Goal: Find specific page/section: Find specific page/section

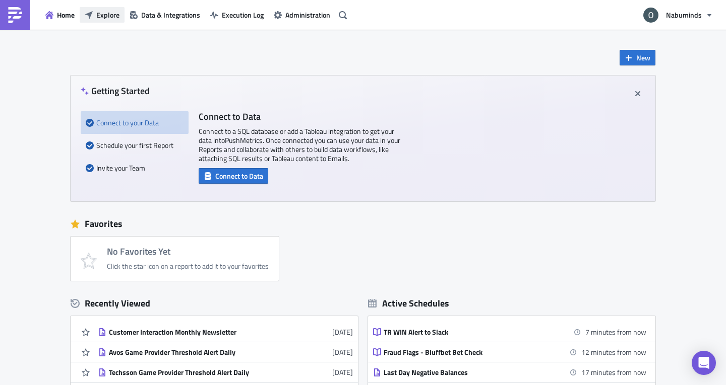
click at [103, 20] on span "Explore" at bounding box center [107, 15] width 23 height 11
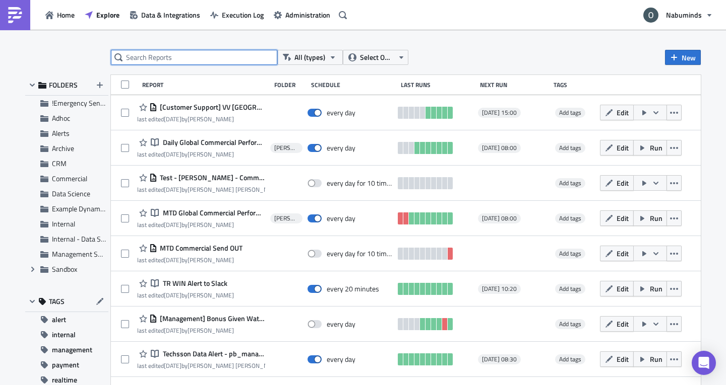
click at [162, 60] on input "text" at bounding box center [194, 57] width 166 height 15
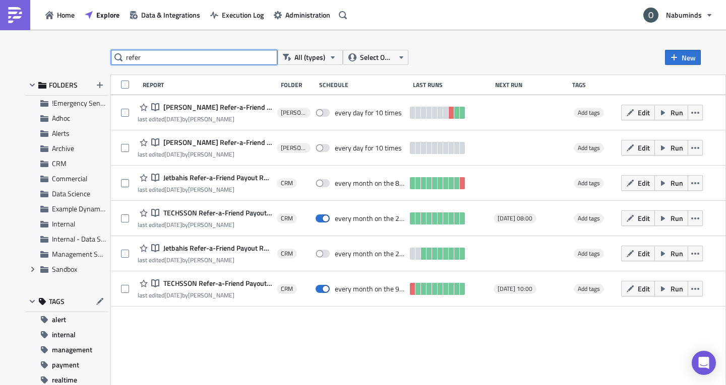
type input "refer"
click at [630, 349] on div "Report Folder Schedule Last Runs Next Run Tags Notebook Yuri - TECHSSON Refer-a…" at bounding box center [418, 231] width 614 height 313
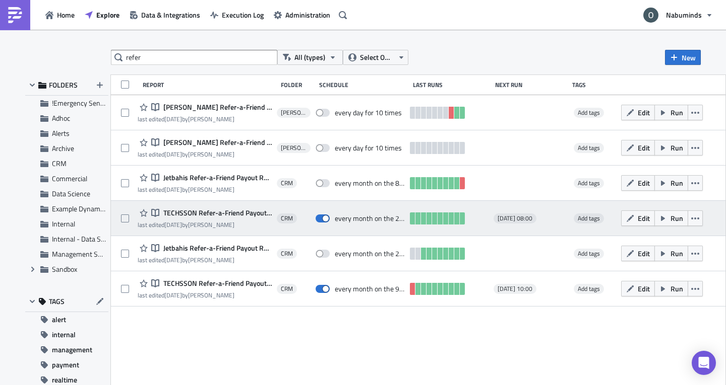
click at [232, 211] on span "TECHSSON Refer-a-Friend Payout Report - 24th of the Month" at bounding box center [216, 213] width 111 height 9
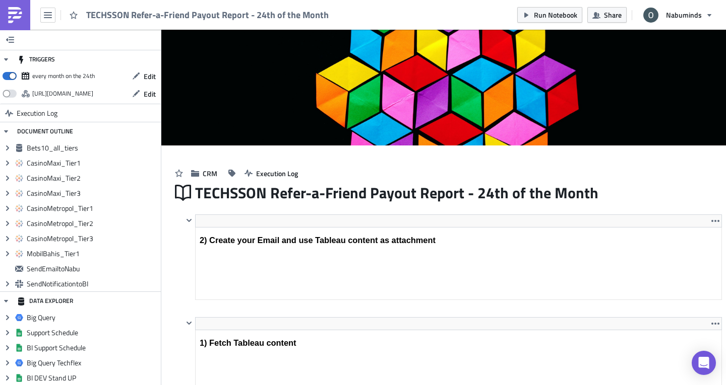
scroll to position [115, 525]
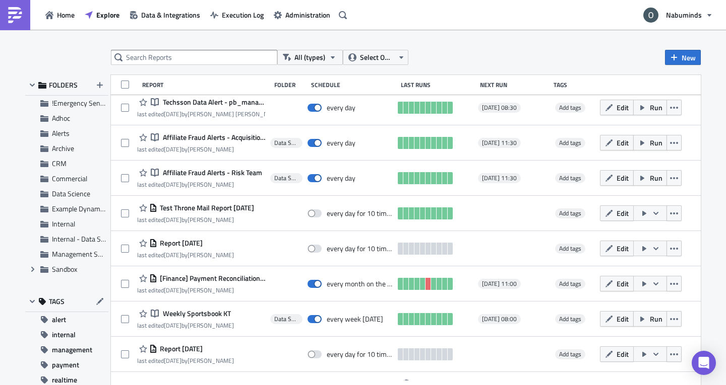
scroll to position [50, 0]
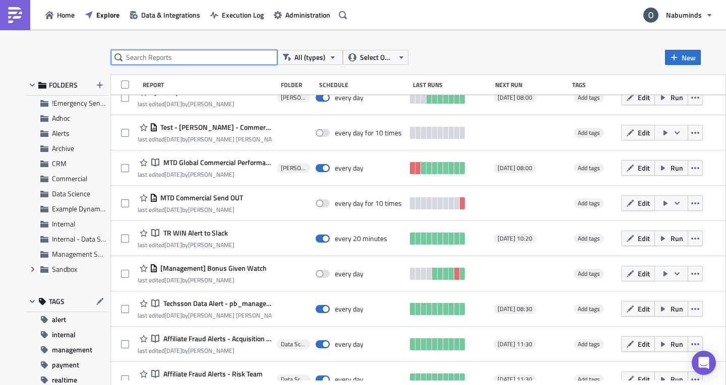
click at [219, 56] on input "text" at bounding box center [194, 57] width 166 height 15
type input "refer"
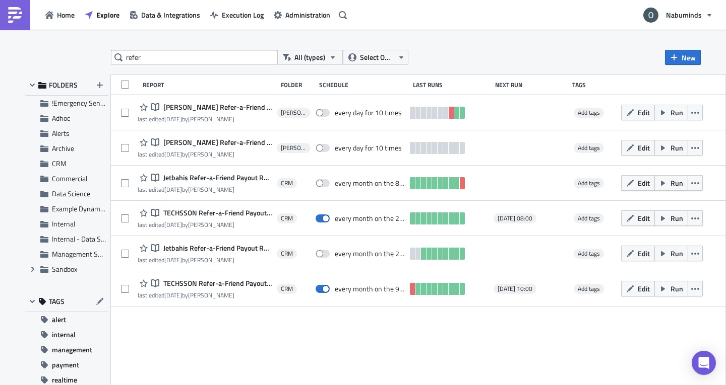
drag, startPoint x: 216, startPoint y: 283, endPoint x: 661, endPoint y: 310, distance: 445.8
click at [622, 335] on div "Report Folder Schedule Last Runs Next Run Tags Notebook Yuri - TECHSSON Refer-a…" at bounding box center [418, 231] width 614 height 313
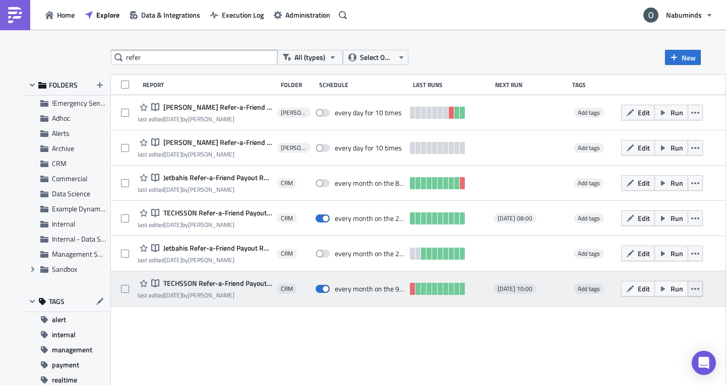
click at [695, 282] on button "button" at bounding box center [694, 289] width 15 height 16
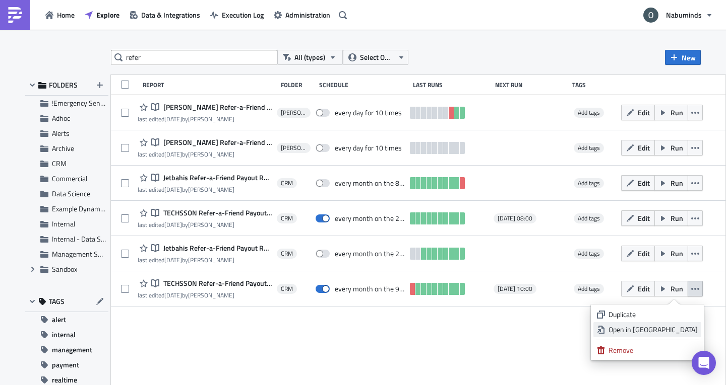
click at [672, 328] on div "Open in New Tab" at bounding box center [652, 330] width 89 height 10
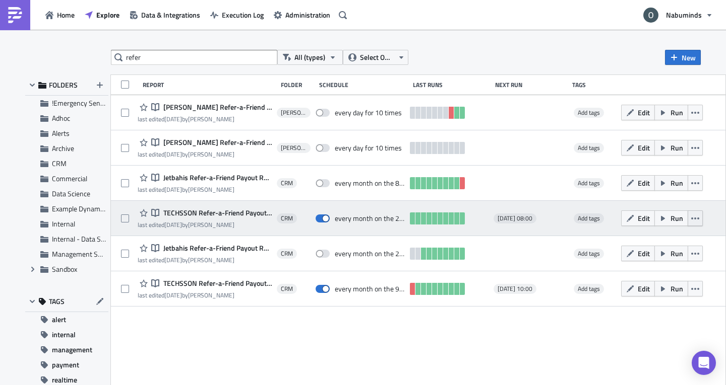
click at [696, 216] on icon "button" at bounding box center [695, 219] width 8 height 8
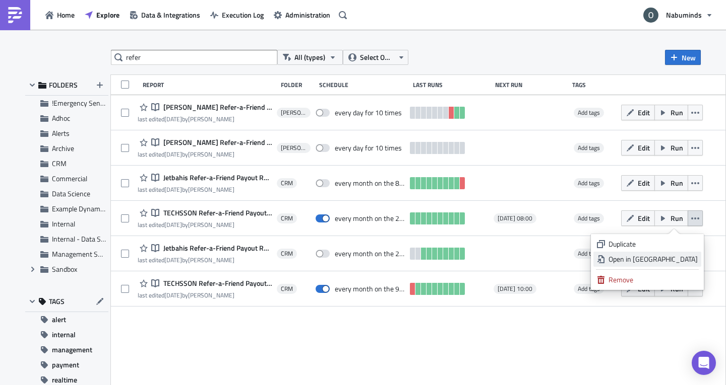
click at [680, 261] on div "Open in New Tab" at bounding box center [652, 259] width 89 height 10
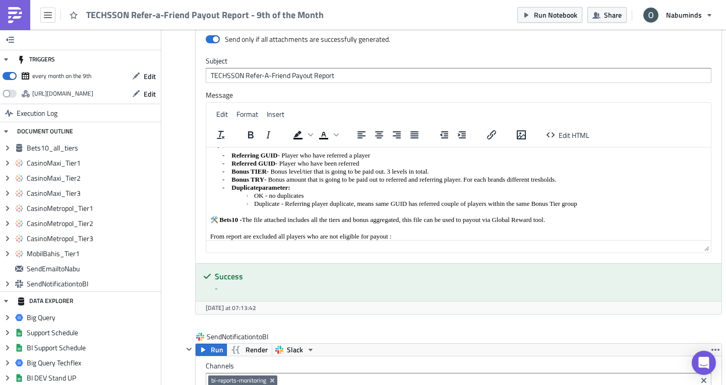
scroll to position [50, 0]
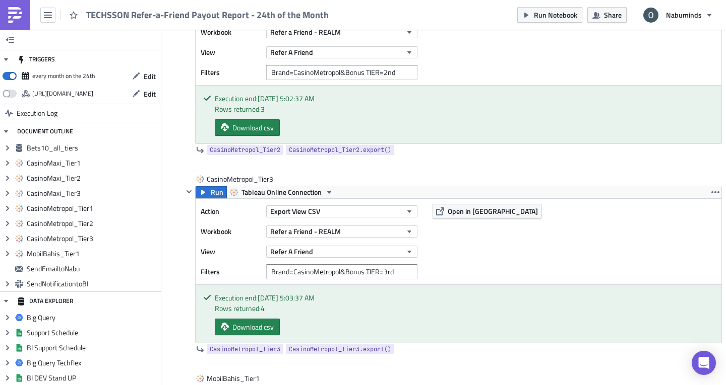
scroll to position [1422, 0]
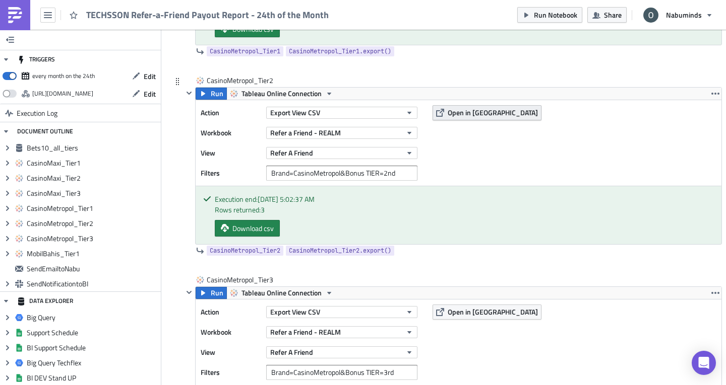
click at [468, 114] on span "Open in [GEOGRAPHIC_DATA]" at bounding box center [492, 112] width 90 height 11
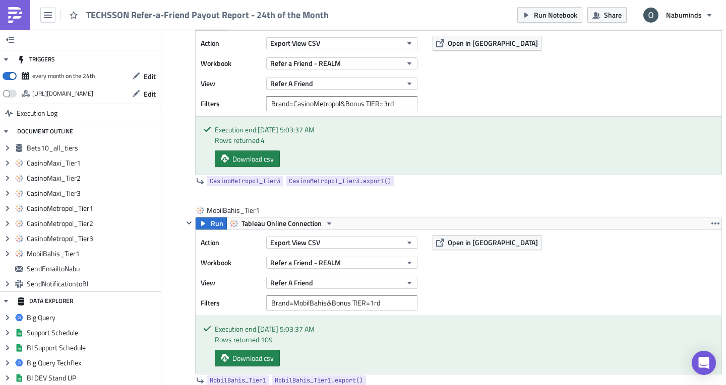
scroll to position [1683, 0]
